Goal: Task Accomplishment & Management: Manage account settings

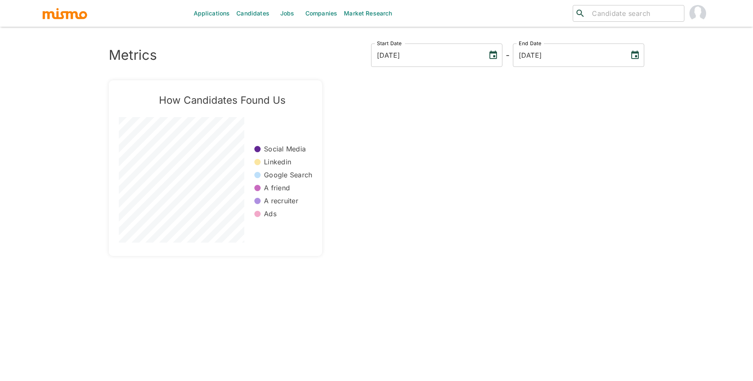
click at [285, 20] on link "Jobs" at bounding box center [287, 13] width 29 height 27
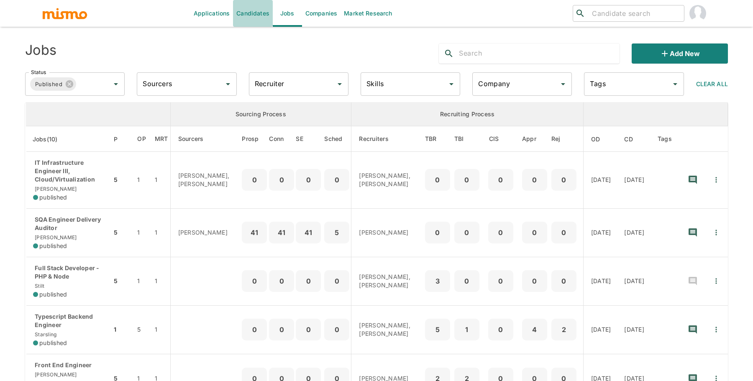
click at [247, 22] on link "Candidates" at bounding box center [253, 13] width 40 height 27
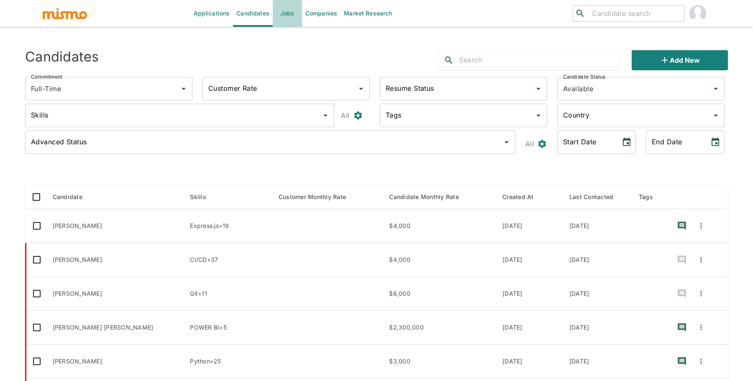
click at [291, 25] on link "Jobs" at bounding box center [287, 13] width 29 height 27
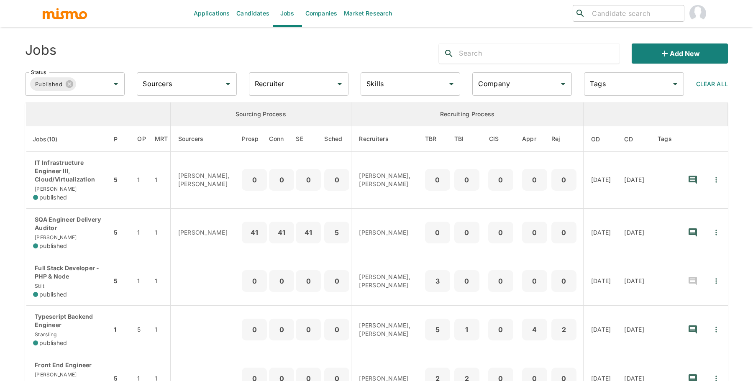
click at [276, 90] on input "Recruiter" at bounding box center [292, 84] width 79 height 16
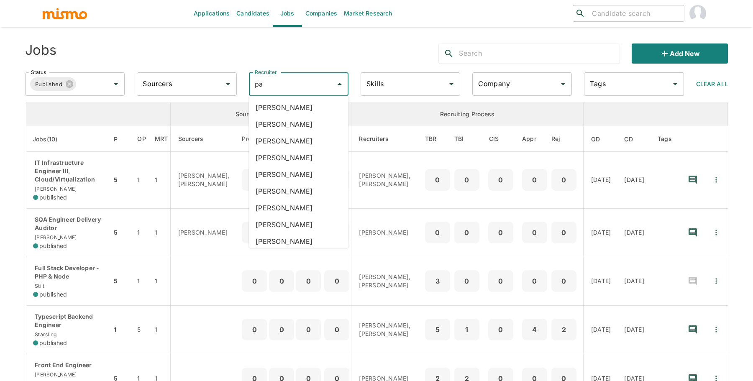
type input "pao"
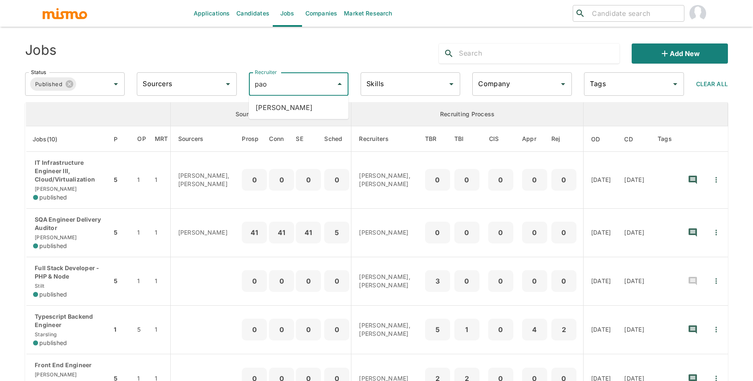
click at [267, 111] on li "[PERSON_NAME]" at bounding box center [299, 107] width 100 height 17
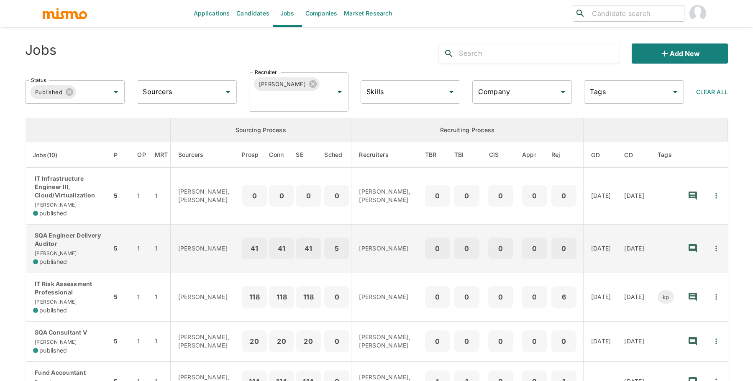
scroll to position [7, 0]
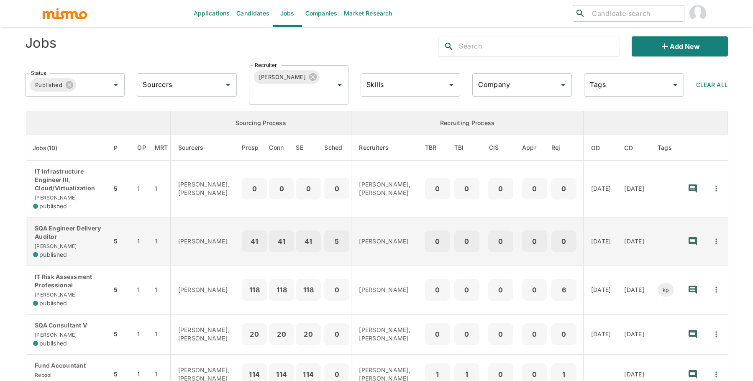
click at [85, 242] on div "SQA Engineer Delivery Auditor Kaiser published" at bounding box center [69, 241] width 72 height 35
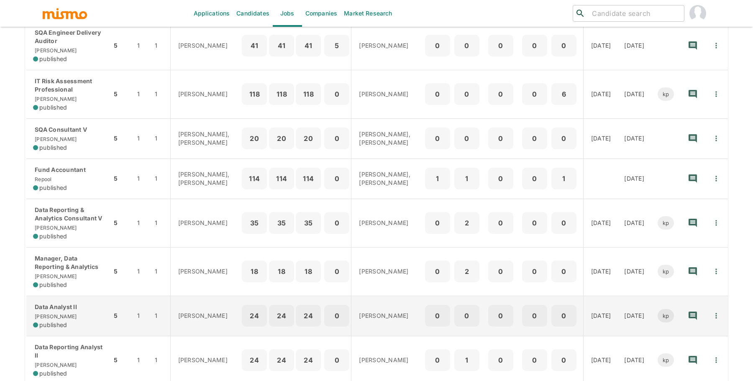
scroll to position [266, 0]
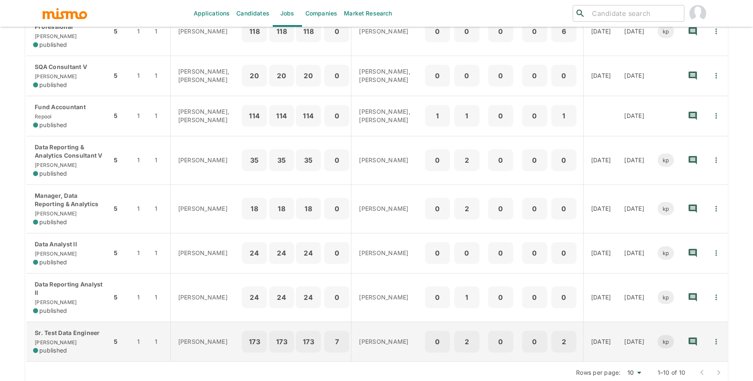
click at [76, 330] on div "Sr. Test Data Engineer Kaiser published" at bounding box center [69, 342] width 72 height 26
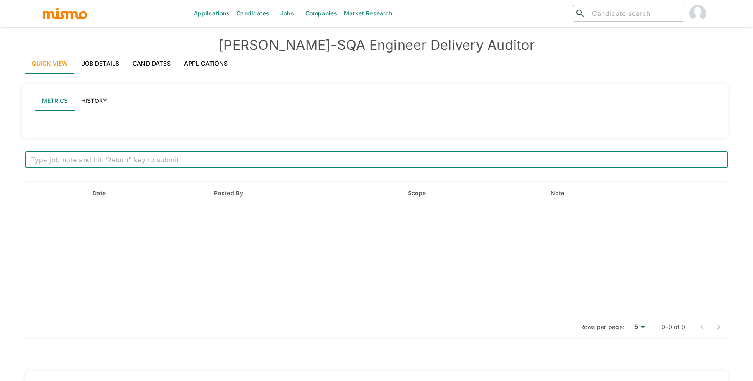
click at [105, 62] on link "Job Details" at bounding box center [100, 64] width 51 height 20
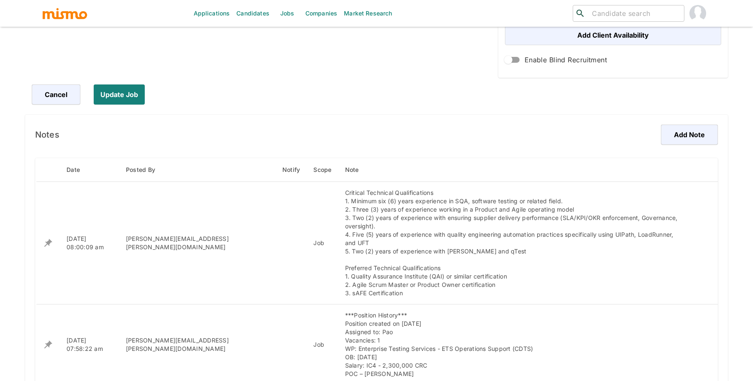
scroll to position [396, 0]
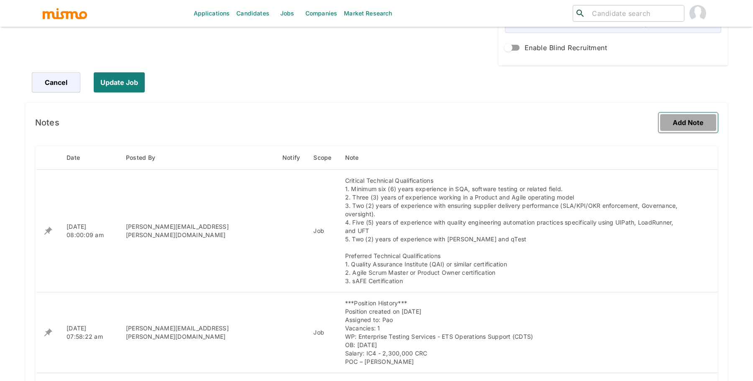
click at [692, 122] on button "Add Note" at bounding box center [687, 122] width 59 height 20
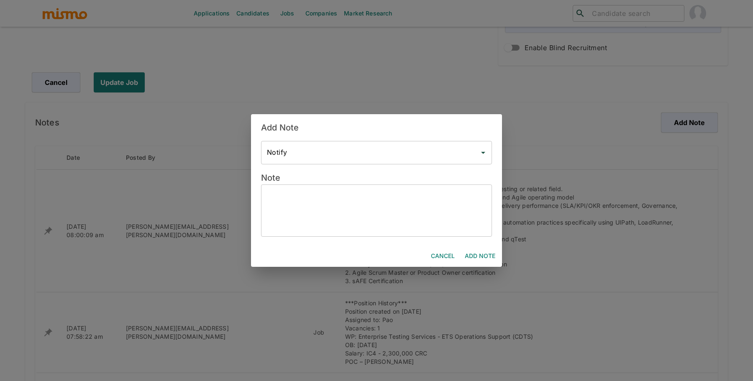
click at [375, 191] on textarea at bounding box center [376, 210] width 219 height 38
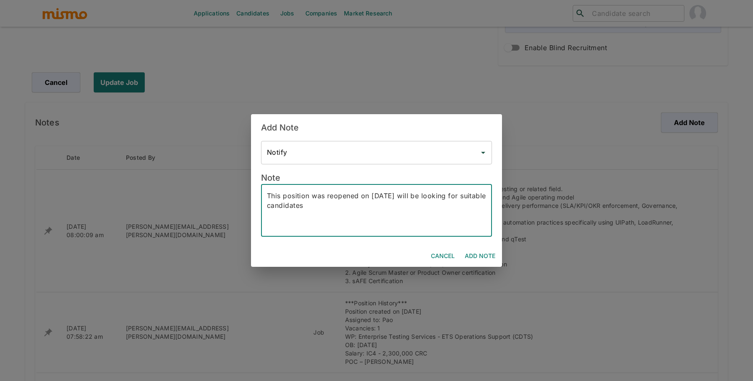
type textarea "This position was reopened on 08/13 we will be looking for suitable candidates"
click at [478, 258] on button "Add Note" at bounding box center [479, 255] width 37 height 15
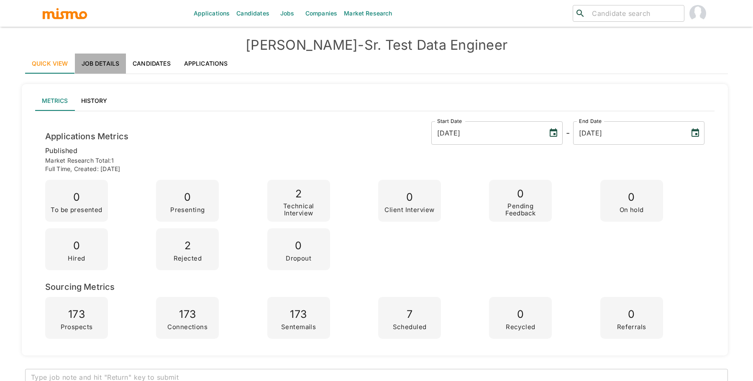
click at [101, 64] on link "Job Details" at bounding box center [100, 64] width 51 height 20
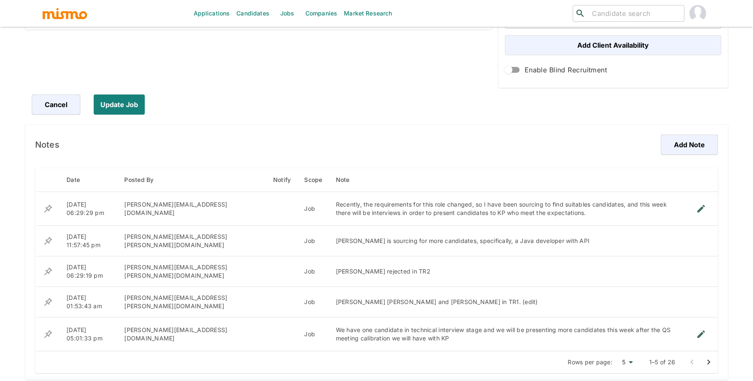
scroll to position [371, 0]
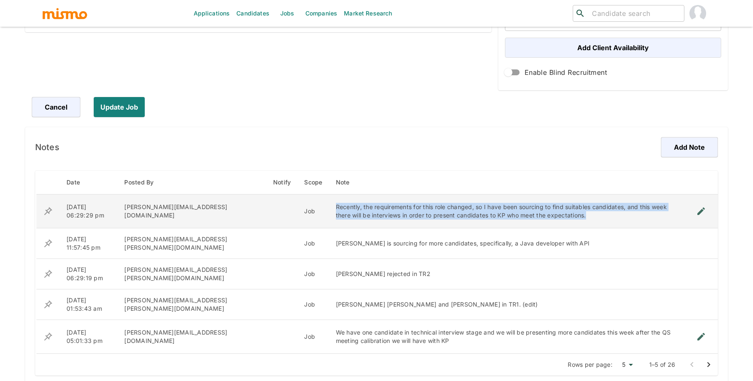
drag, startPoint x: 526, startPoint y: 213, endPoint x: 291, endPoint y: 202, distance: 235.2
click at [329, 204] on td "Recently, the requirements for this role changed, so I have been sourcing to fi…" at bounding box center [506, 211] width 355 height 34
copy div "Recently, the requirements for this role changed, so I have been sourcing to fi…"
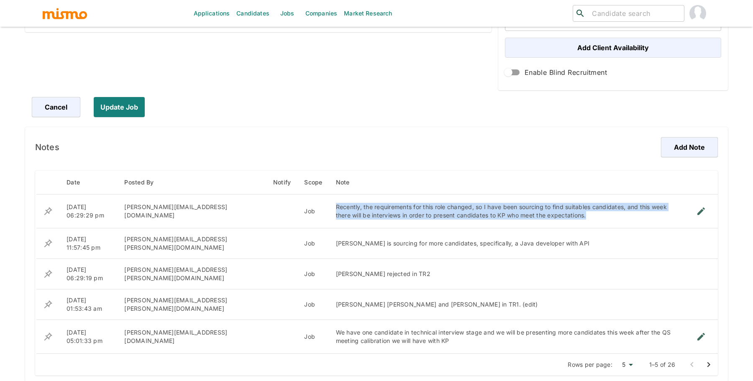
copy div "Recently, the requirements for this role changed, so I have been sourcing to fi…"
